Goal: Task Accomplishment & Management: Complete application form

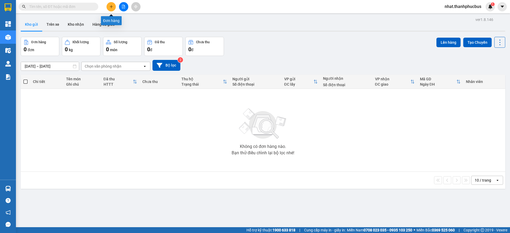
click at [110, 5] on icon "plus" at bounding box center [111, 7] width 4 height 4
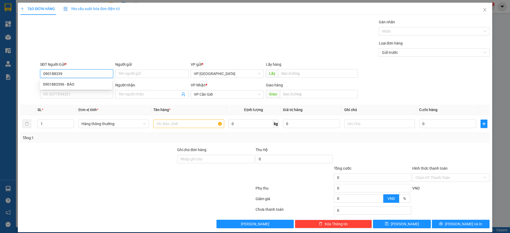
type input "0901883396"
click at [65, 83] on div "0901883396 - BÁO" at bounding box center [76, 84] width 66 height 6
type input "BÁO"
type input "0901883396"
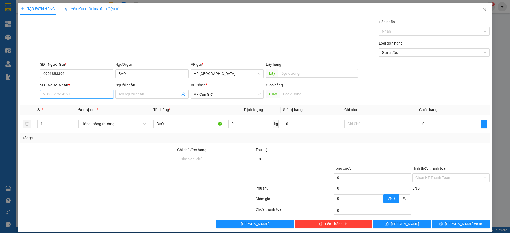
click at [65, 93] on input "SĐT Người Nhận *" at bounding box center [76, 94] width 73 height 8
click at [73, 108] on div "0901883399 - TÀI XẾ TRUNG CHUYỂN" at bounding box center [76, 105] width 66 height 6
type input "0901883399"
type input "TÀI XẾ TRUNG CHUYỂN"
type input "CÔNG AN HUYỆN"
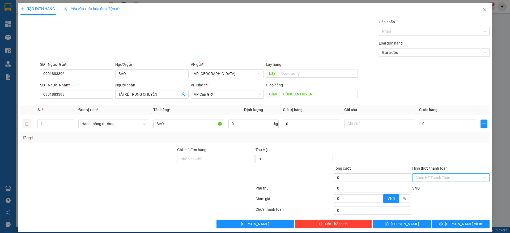
click at [432, 176] on input "Hình thức thanh toán" at bounding box center [448, 178] width 67 height 8
click at [427, 199] on div "Miễn phí" at bounding box center [446, 197] width 70 height 6
click at [447, 220] on button "[PERSON_NAME] và In" at bounding box center [461, 224] width 58 height 8
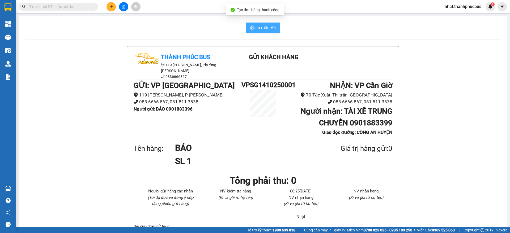
click at [262, 24] on span "In mẫu A5" at bounding box center [265, 27] width 19 height 7
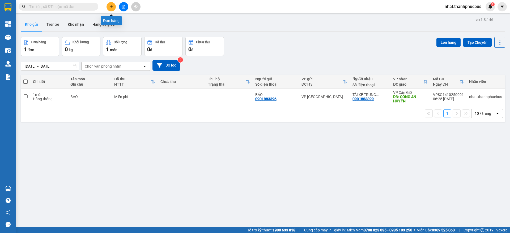
click at [113, 7] on icon "plus" at bounding box center [111, 7] width 4 height 4
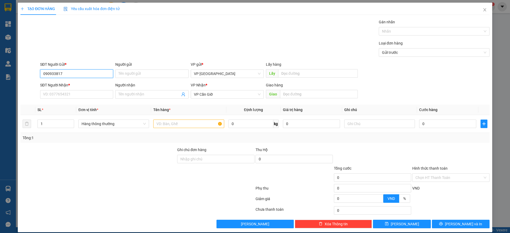
type input "0909338170"
click at [66, 83] on div "0909338170 - AN" at bounding box center [76, 84] width 66 height 6
type input "AN"
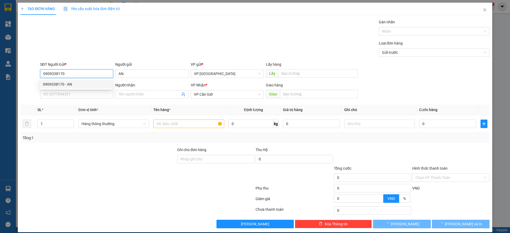
type input "25.000"
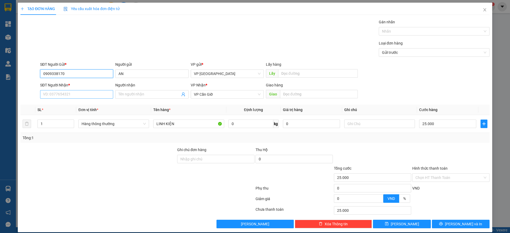
type input "0909338170"
click at [58, 92] on input "SĐT Người Nhận *" at bounding box center [76, 94] width 73 height 8
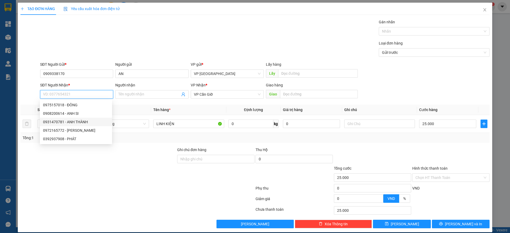
click at [70, 123] on div "0931470781 - ANH THÀNH" at bounding box center [76, 122] width 66 height 6
type input "0931470781"
type input "ANH THÀNH"
type input "NGÃ BA LONG HOÀ"
type input "N3"
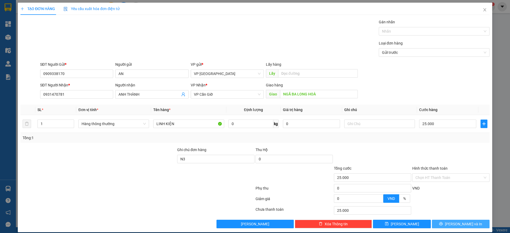
click at [456, 223] on span "[PERSON_NAME] và In" at bounding box center [463, 224] width 37 height 6
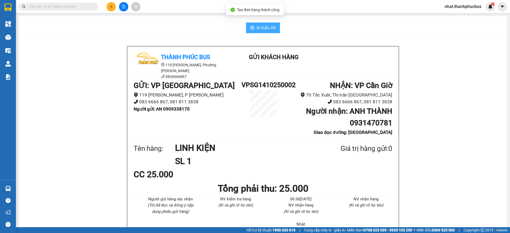
click at [263, 27] on span "In mẫu A5" at bounding box center [265, 27] width 19 height 7
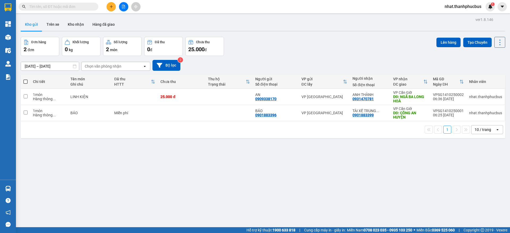
click at [484, 127] on div "10 / trang" at bounding box center [482, 129] width 16 height 5
click at [479, 186] on span "100 / trang" at bounding box center [479, 188] width 19 height 5
